Goal: Navigation & Orientation: Find specific page/section

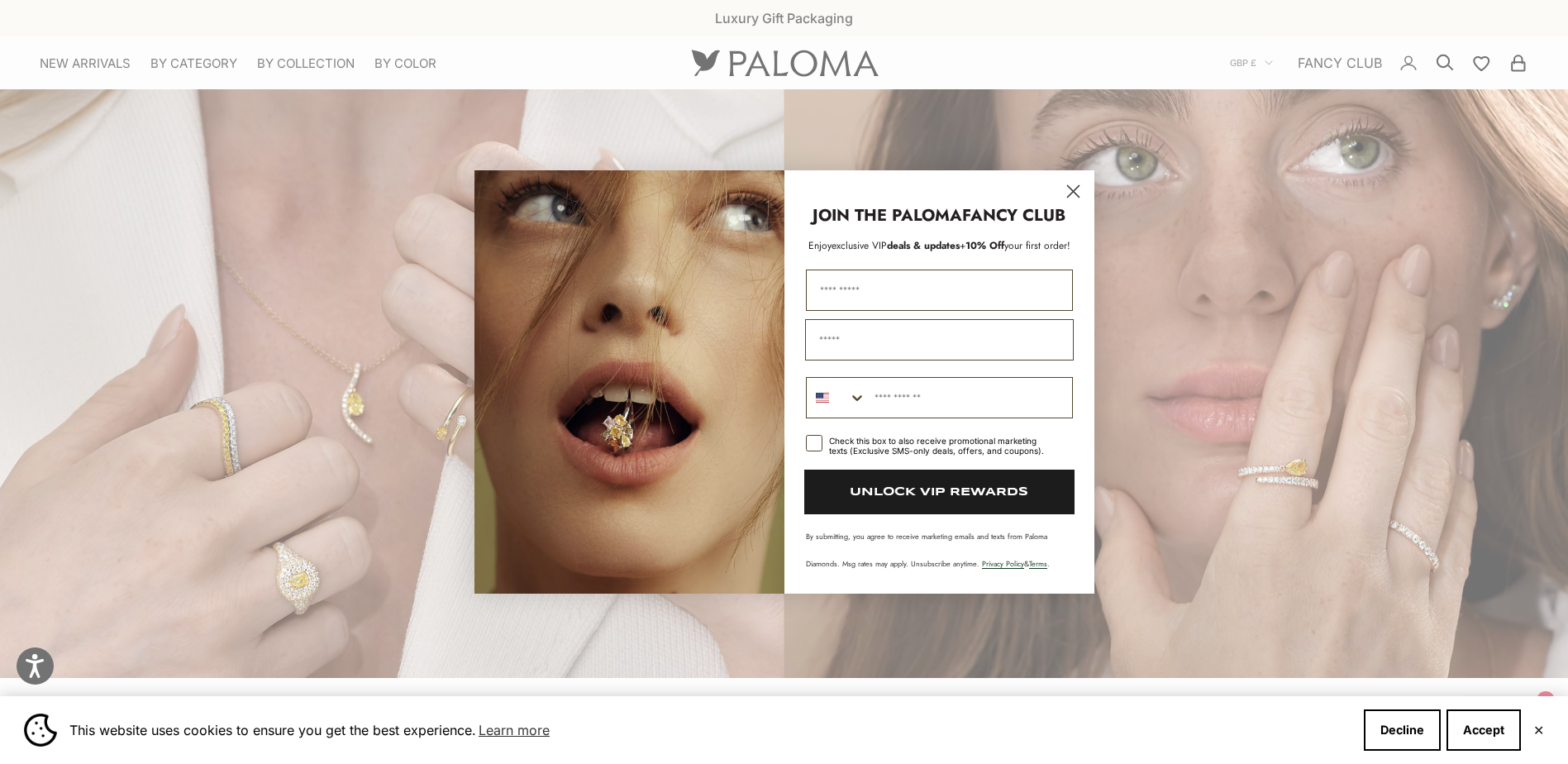
click at [1078, 193] on circle "Close dialog" at bounding box center [1072, 191] width 27 height 27
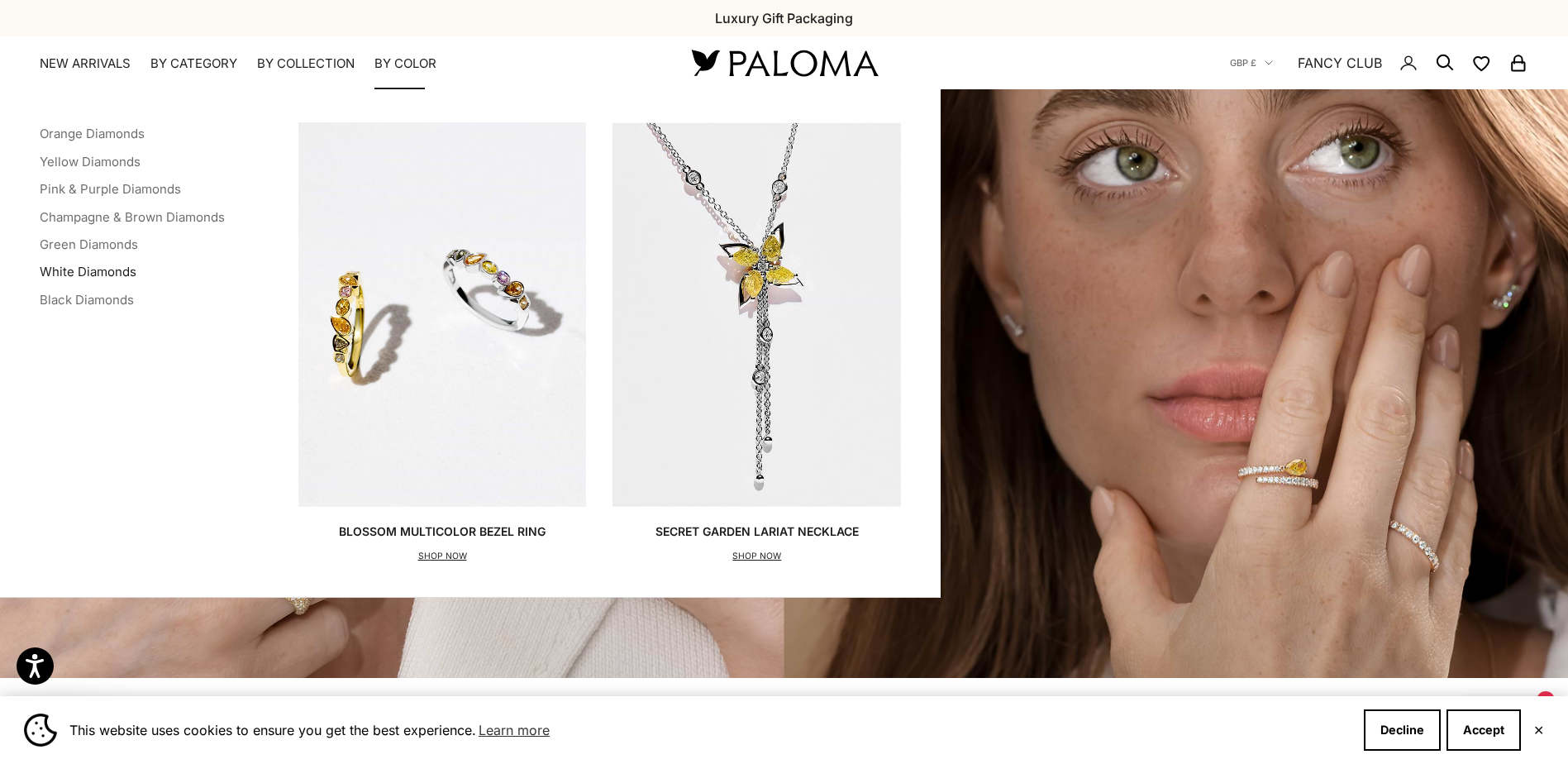
click at [104, 278] on link "White Diamonds" at bounding box center [88, 272] width 97 height 16
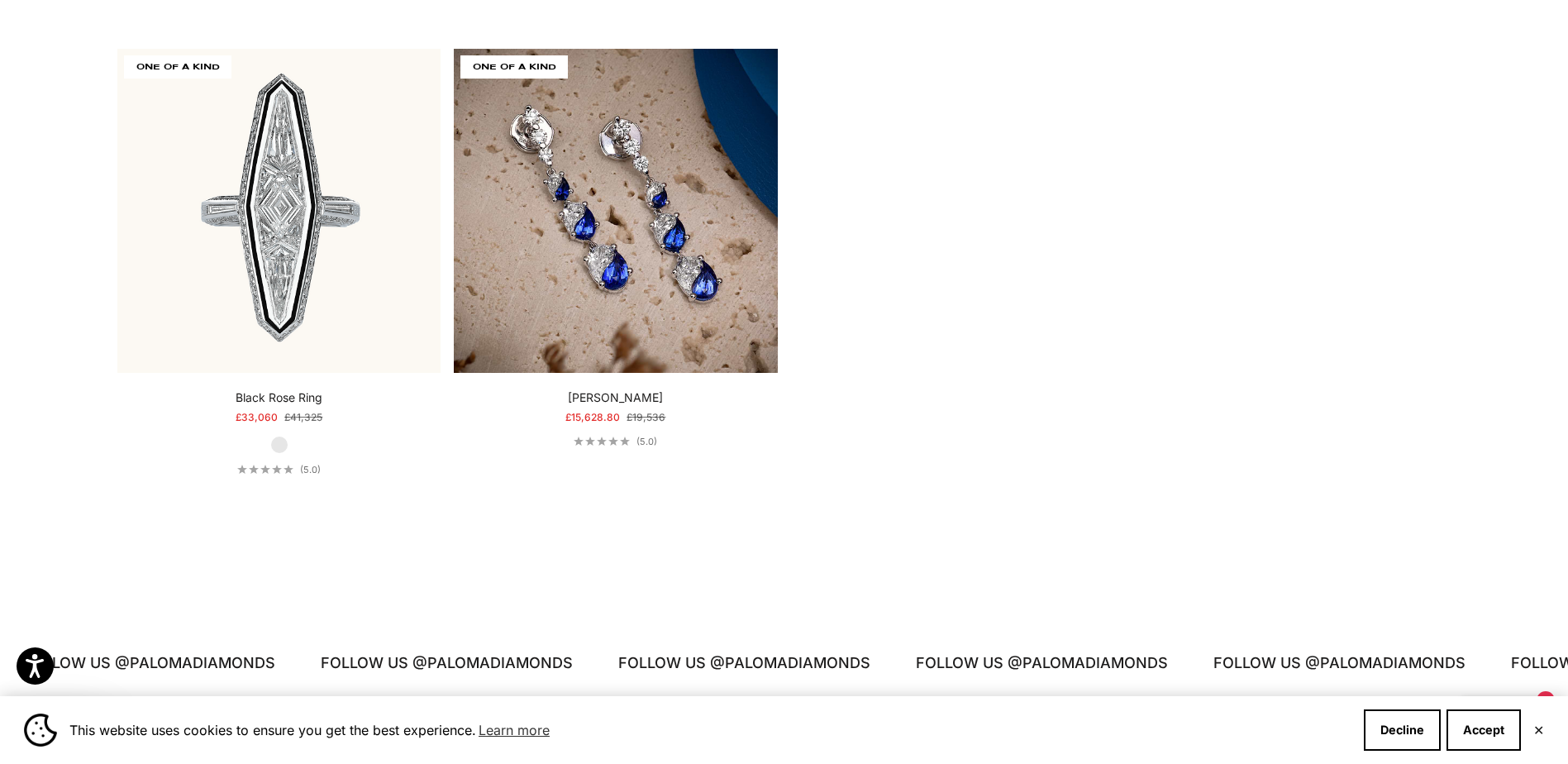
scroll to position [8678, 0]
